Goal: Task Accomplishment & Management: Manage account settings

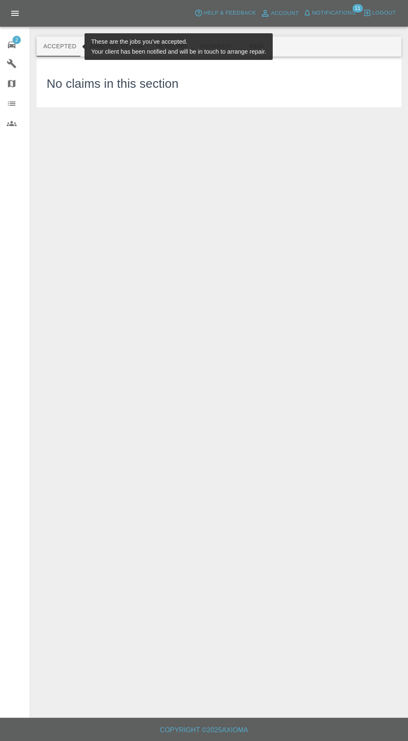
click at [121, 43] on button "Awaiting Repair" at bounding box center [116, 47] width 67 height 20
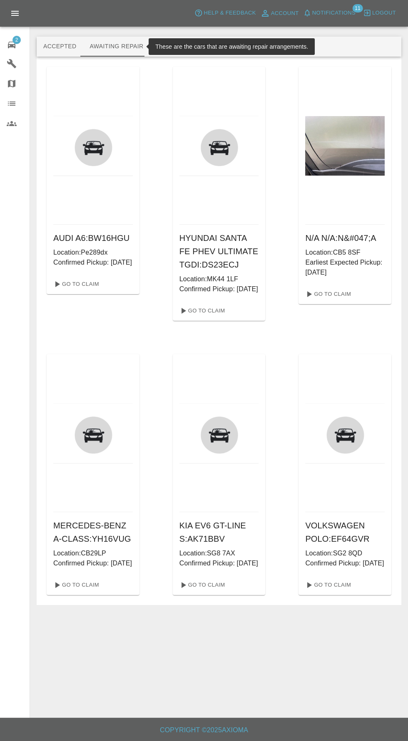
click at [169, 47] on button "In Repair" at bounding box center [172, 47] width 44 height 20
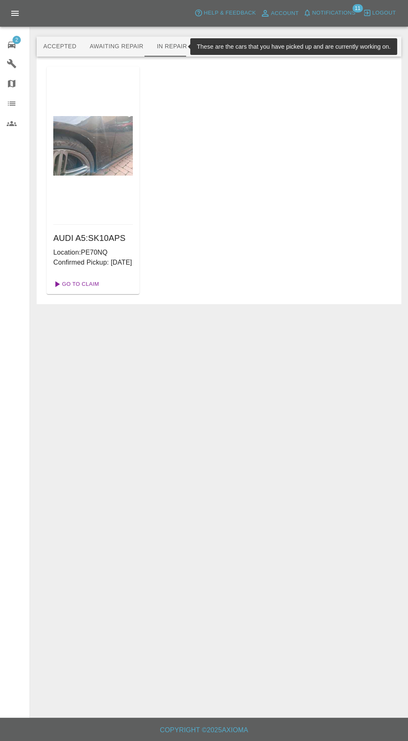
click at [90, 291] on link "Go To Claim" at bounding box center [75, 284] width 51 height 13
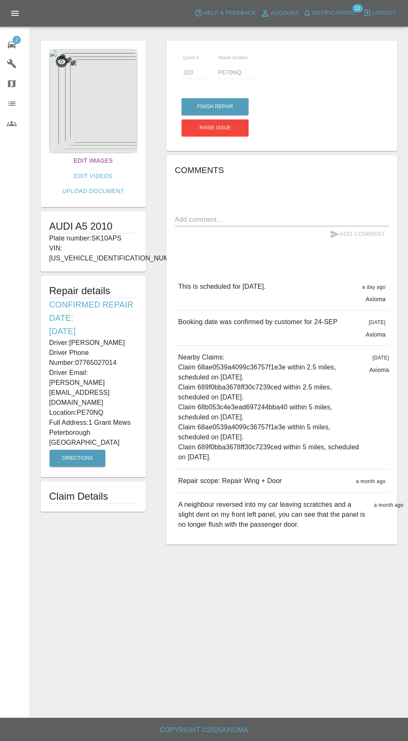
click at [72, 160] on link "Edit Images" at bounding box center [93, 160] width 46 height 15
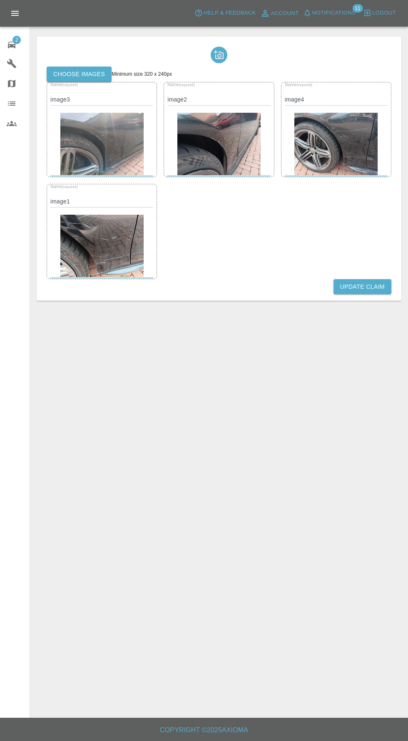
click at [77, 75] on label "Choose images" at bounding box center [79, 74] width 65 height 15
click at [0, 0] on input "Choose images" at bounding box center [0, 0] width 0 height 0
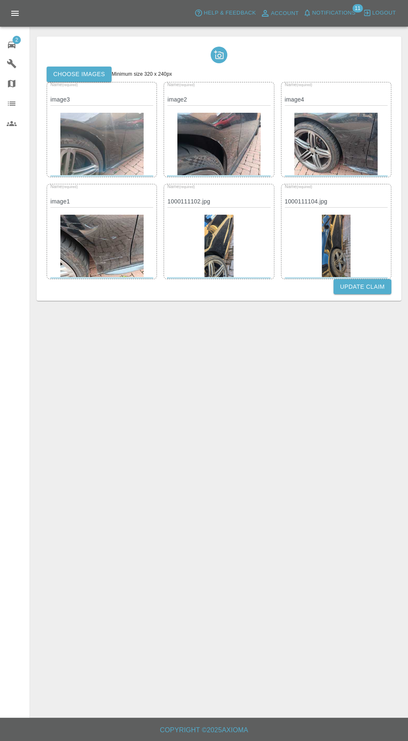
click at [375, 286] on button "Update Claim" at bounding box center [362, 286] width 58 height 15
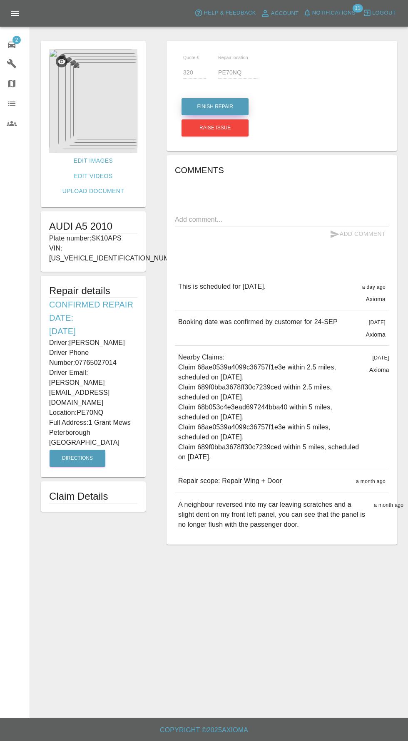
click at [236, 100] on button "Finish Repair" at bounding box center [214, 106] width 67 height 17
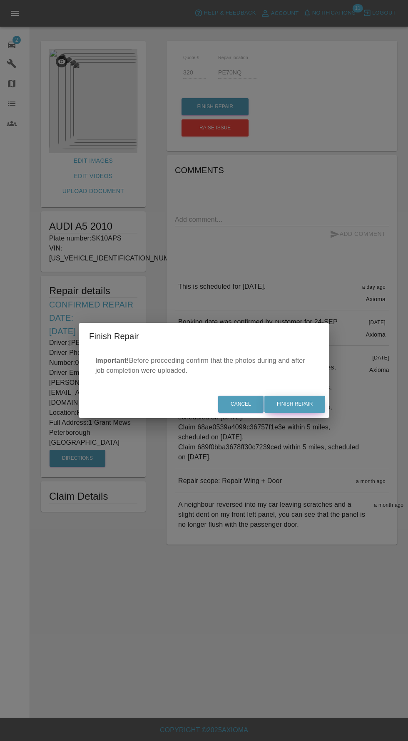
click at [308, 410] on button "Finish Repair" at bounding box center [294, 404] width 61 height 17
